Goal: Register for event/course

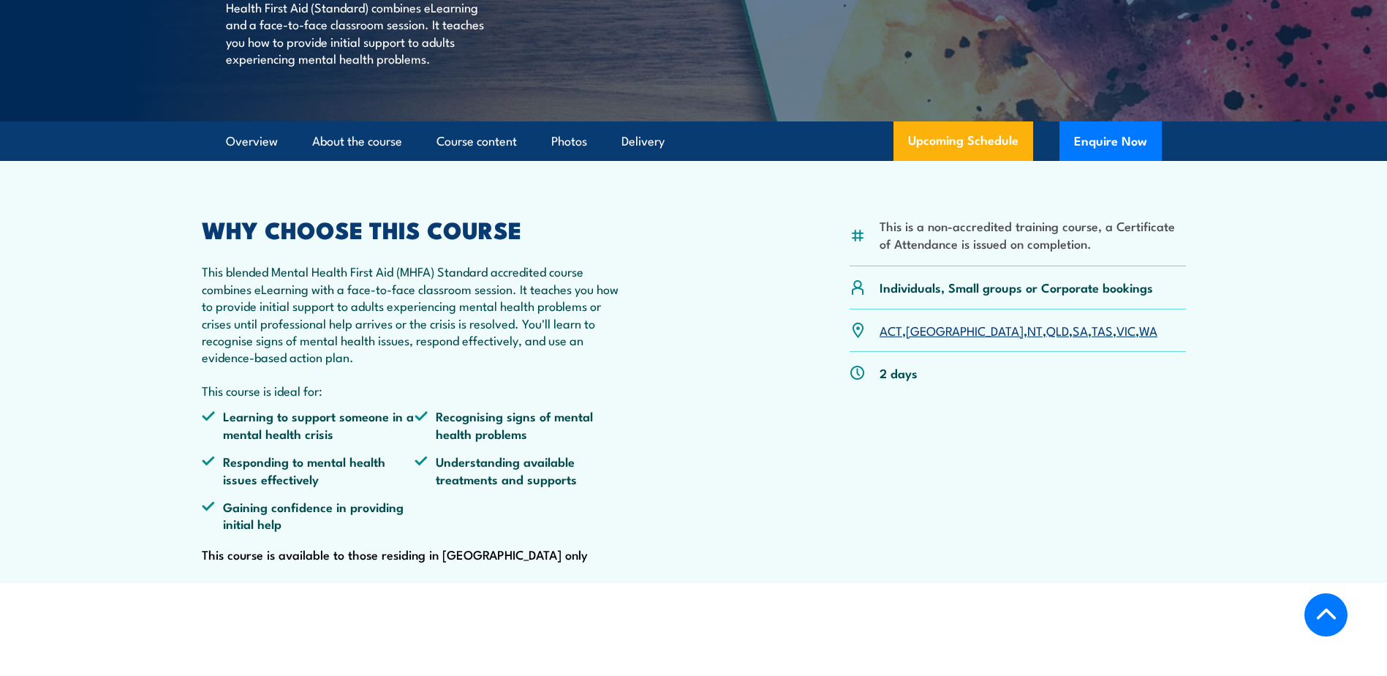
scroll to position [366, 0]
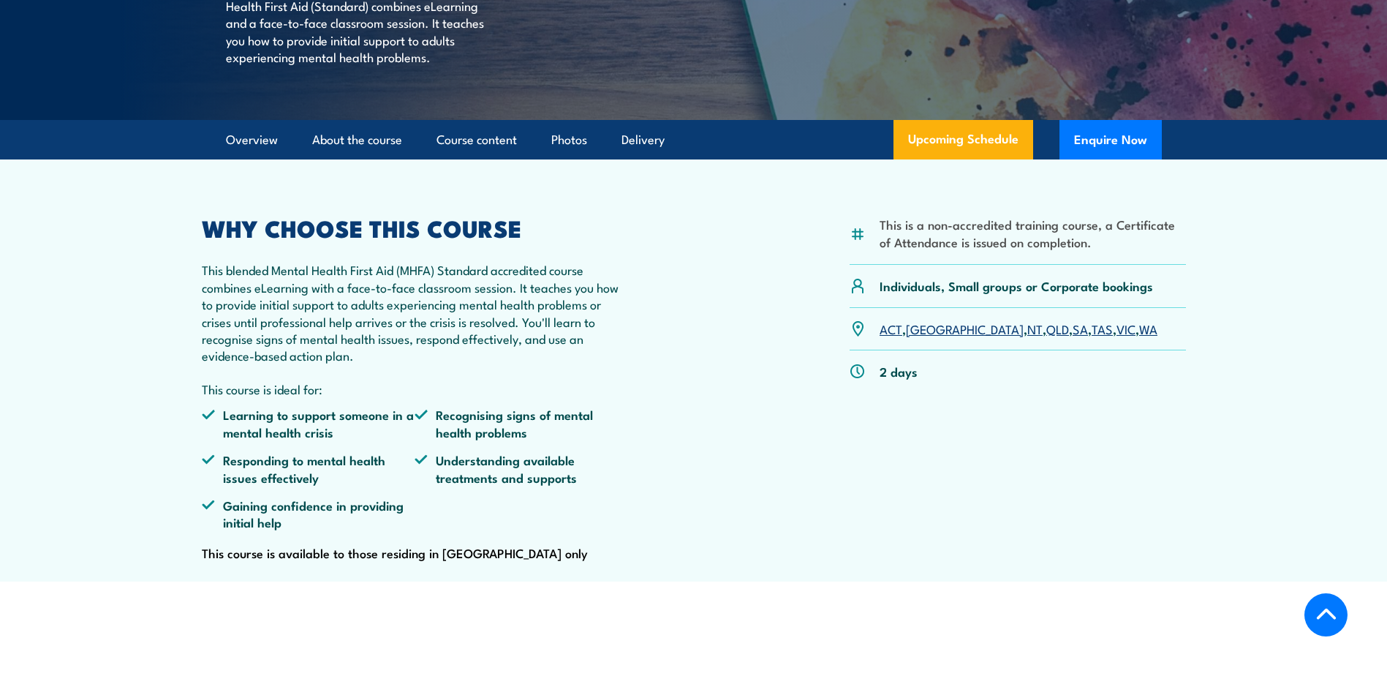
click at [1117, 337] on link "VIC" at bounding box center [1126, 329] width 19 height 18
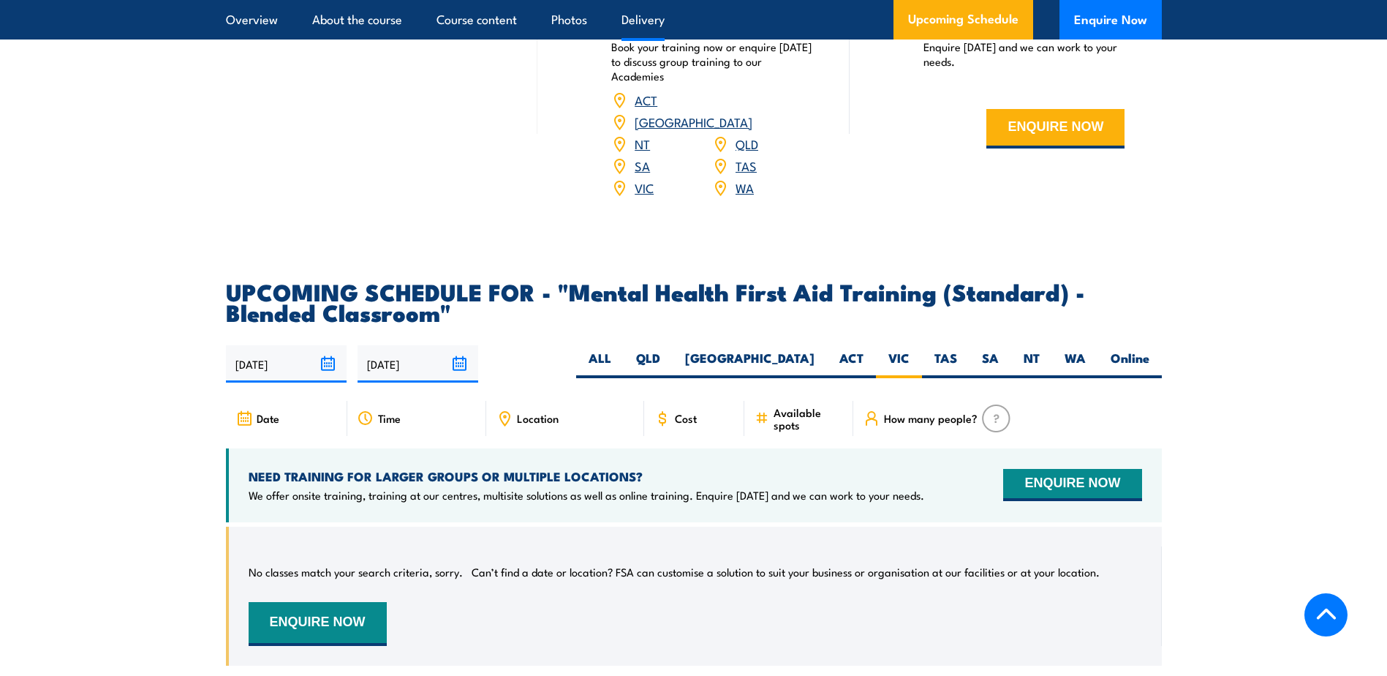
scroll to position [2683, 0]
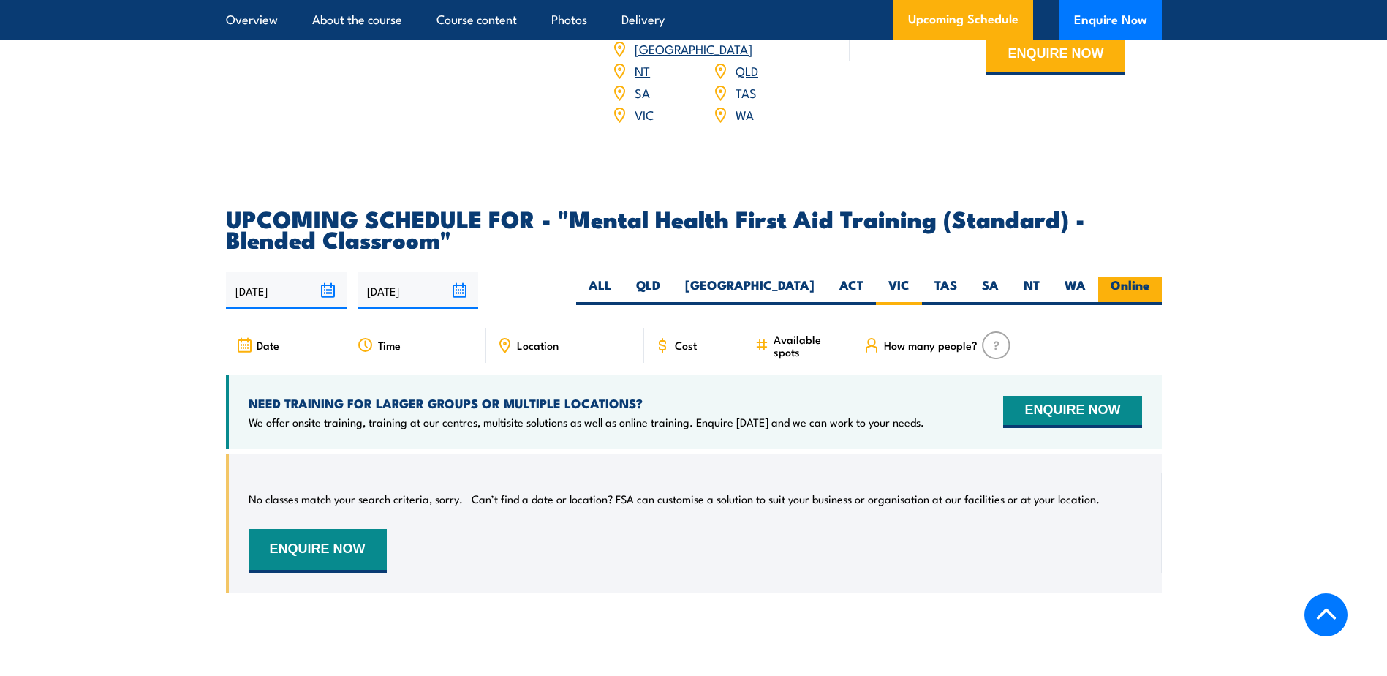
click at [1147, 295] on label "Online" at bounding box center [1130, 290] width 64 height 29
click at [1150, 286] on input "Online" at bounding box center [1155, 281] width 10 height 10
radio input "true"
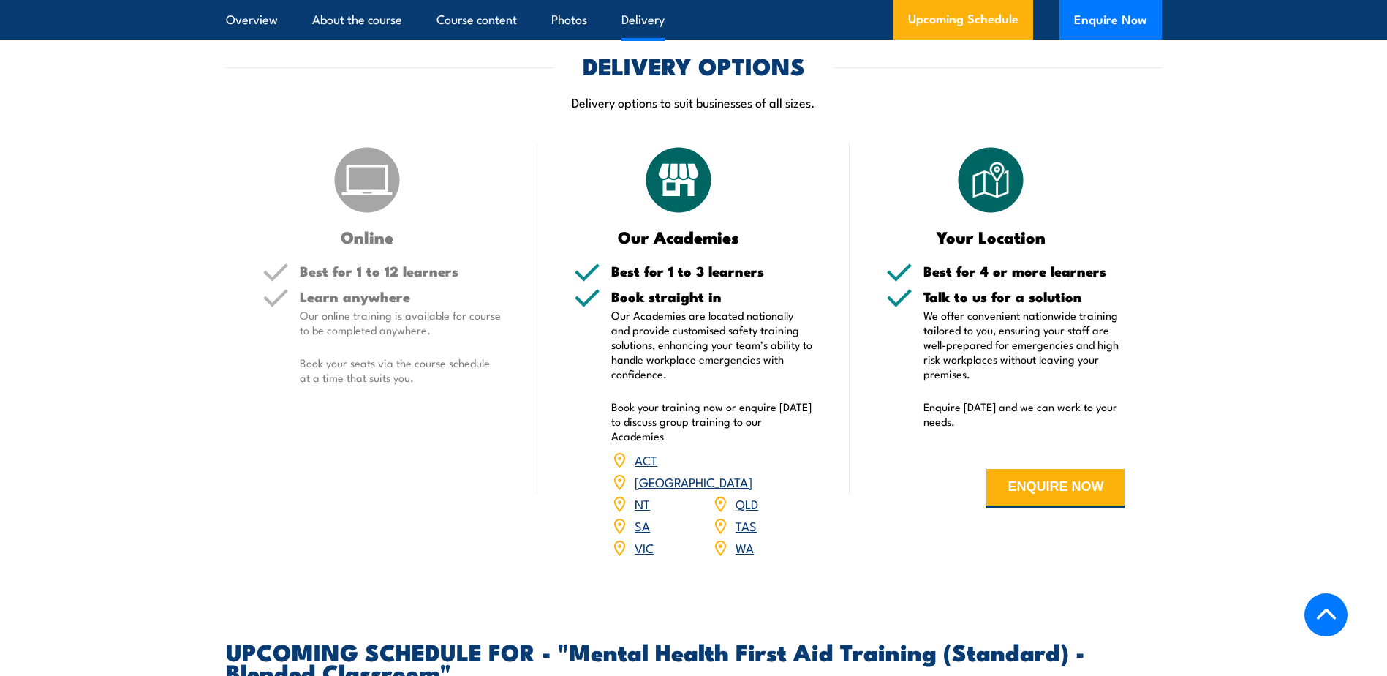
scroll to position [2244, 0]
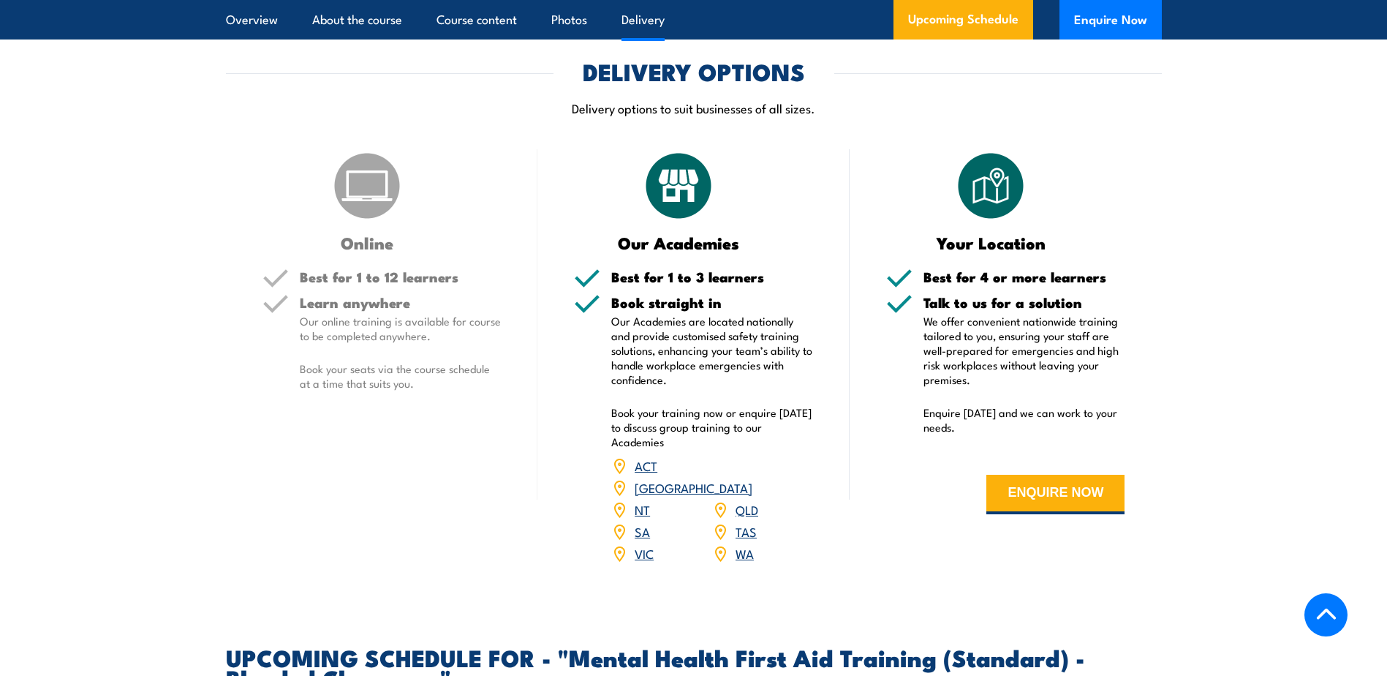
click at [649, 562] on link "VIC" at bounding box center [644, 553] width 19 height 18
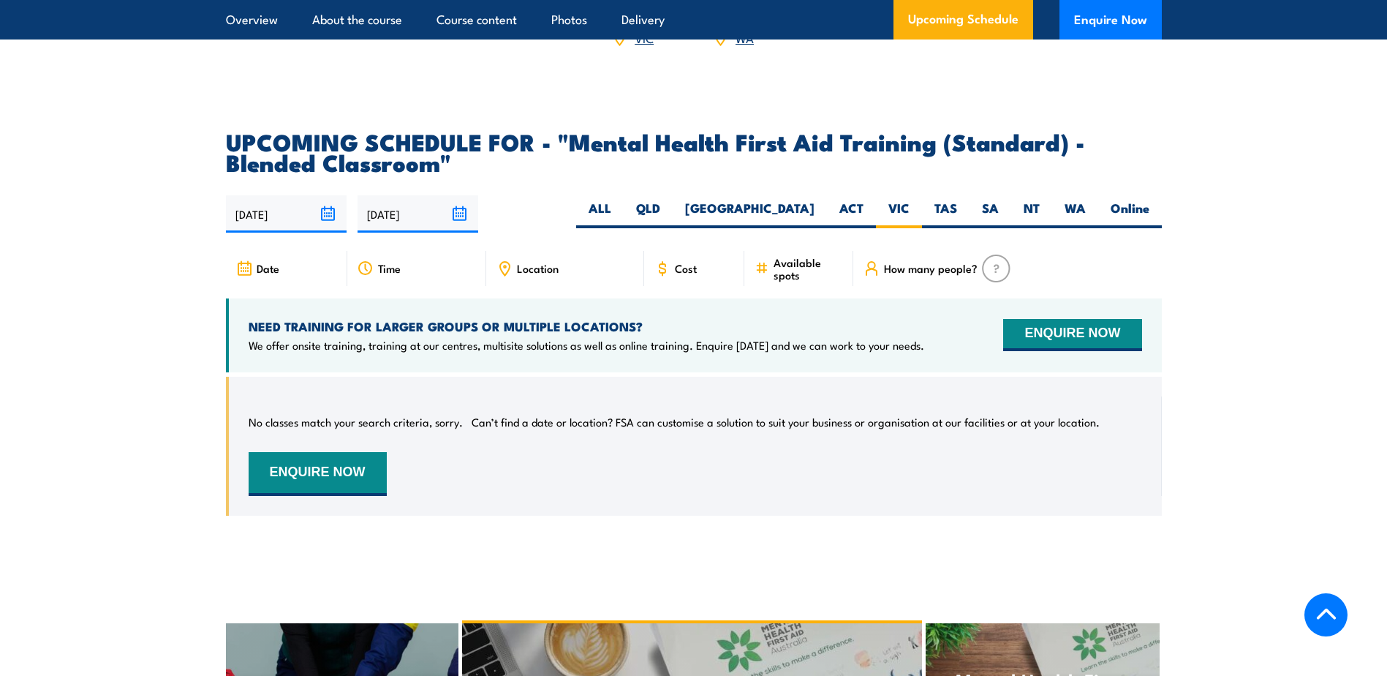
scroll to position [2829, 0]
